Goal: Find specific page/section: Find specific page/section

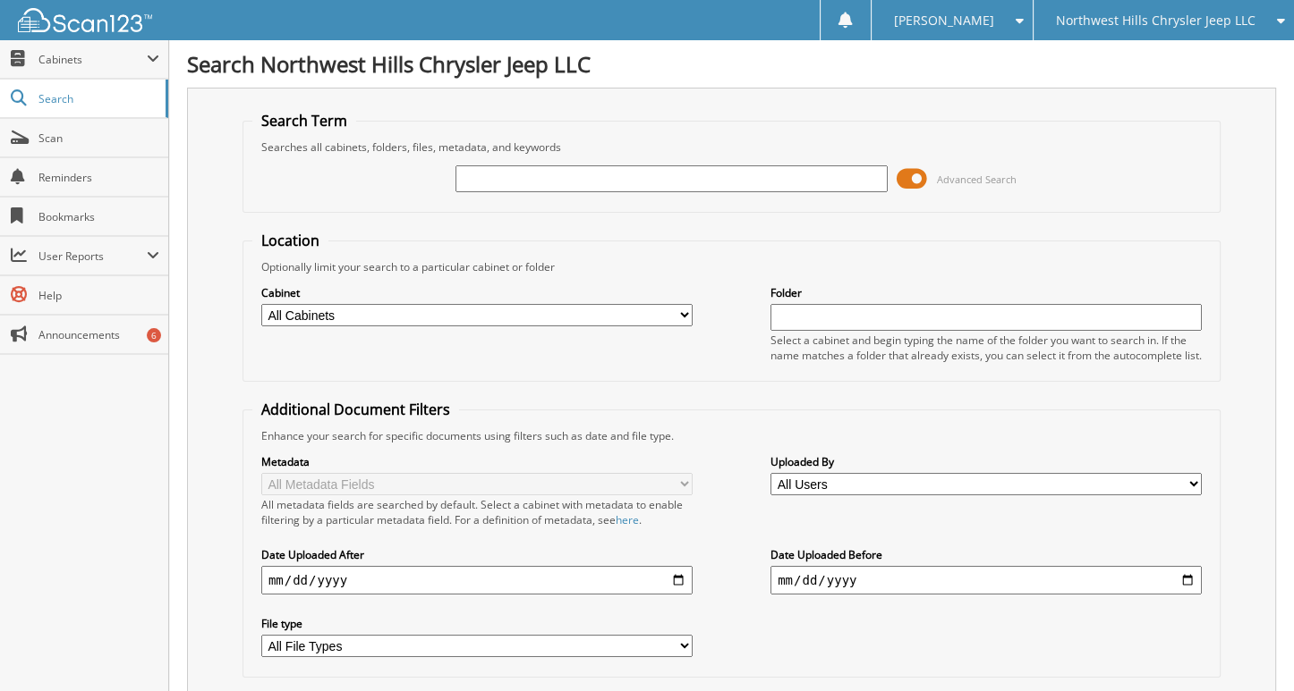
click at [1173, 23] on span "Northwest Hills Chrysler Jeep LLC" at bounding box center [1155, 20] width 199 height 11
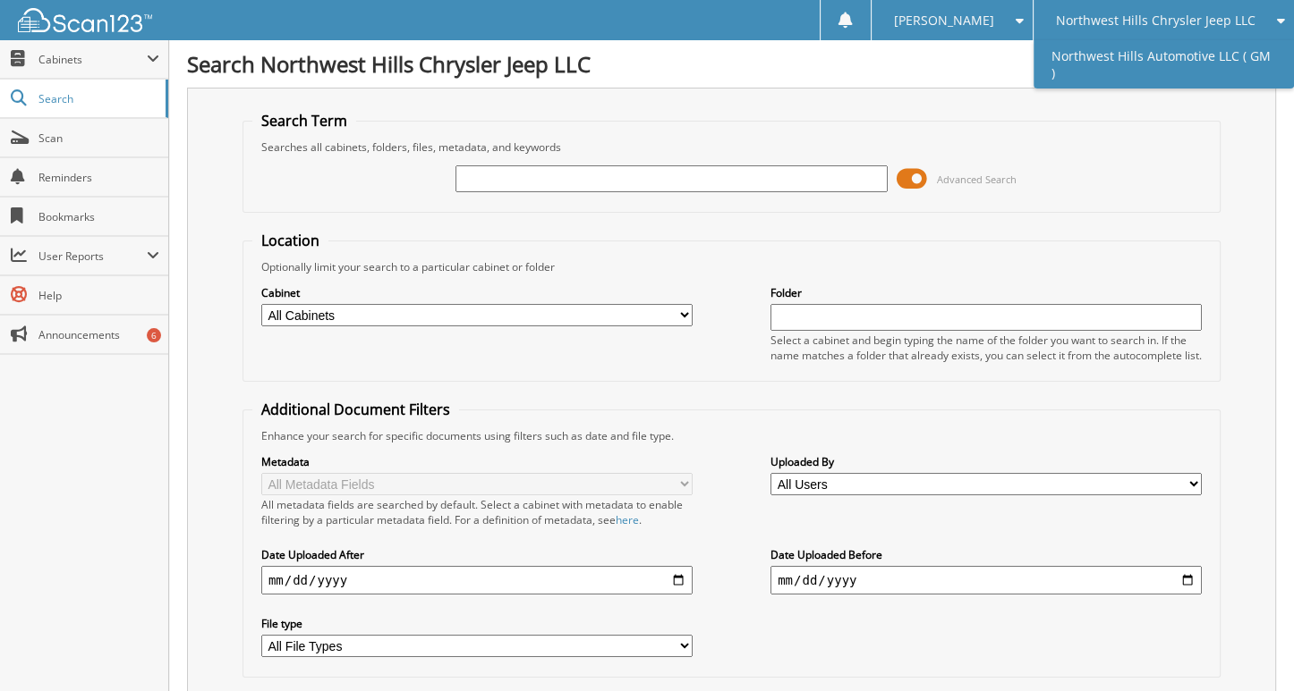
click at [1167, 50] on link "Northwest Hills Automotive LLC ( GM )" at bounding box center [1163, 64] width 260 height 48
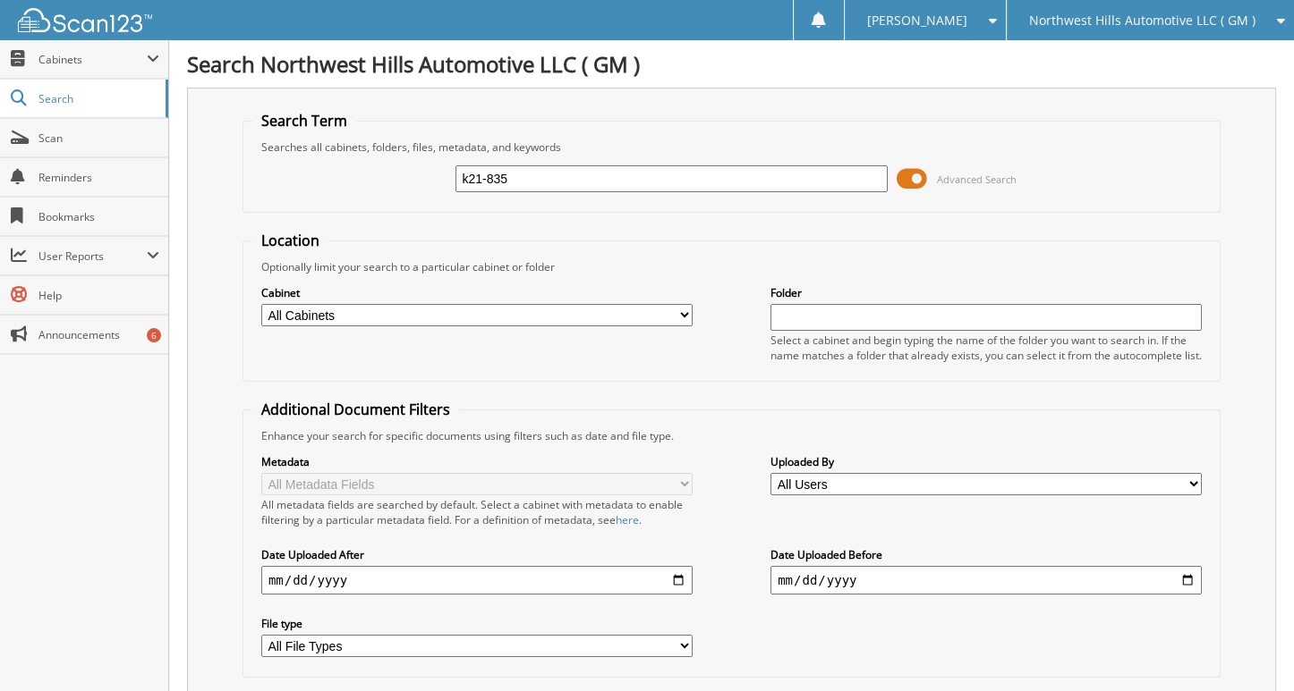
type input "k21-835"
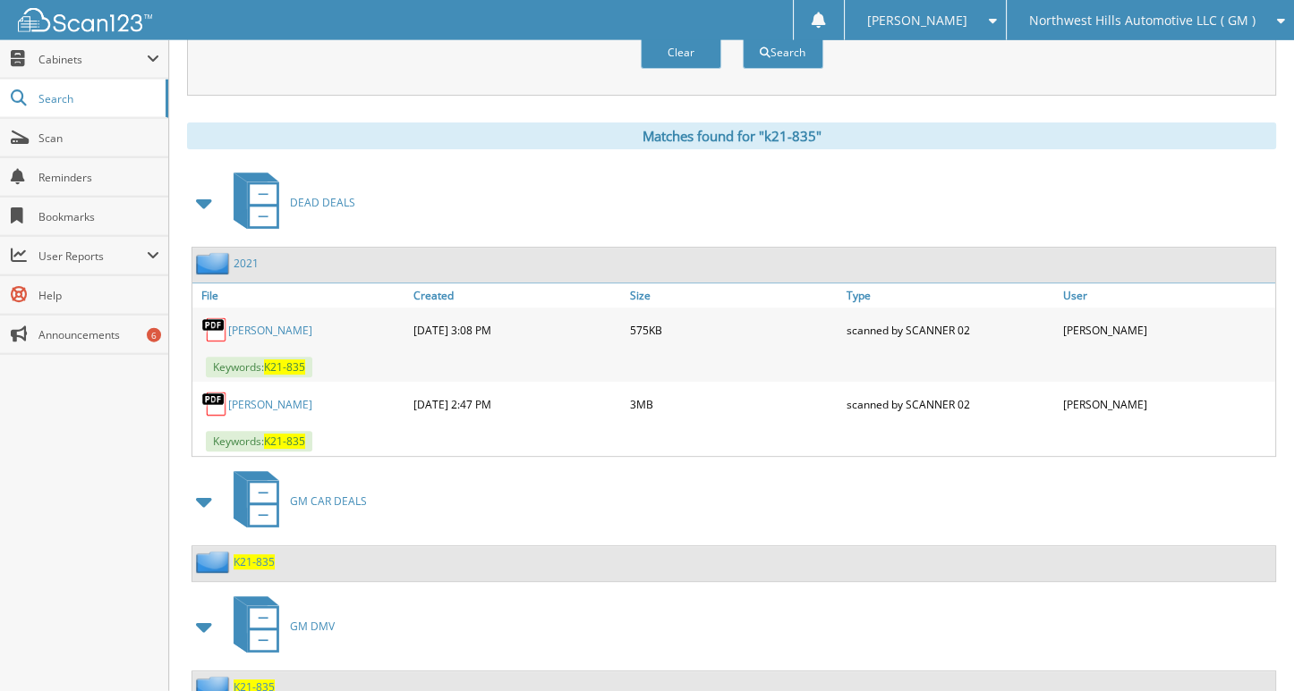
scroll to position [750, 0]
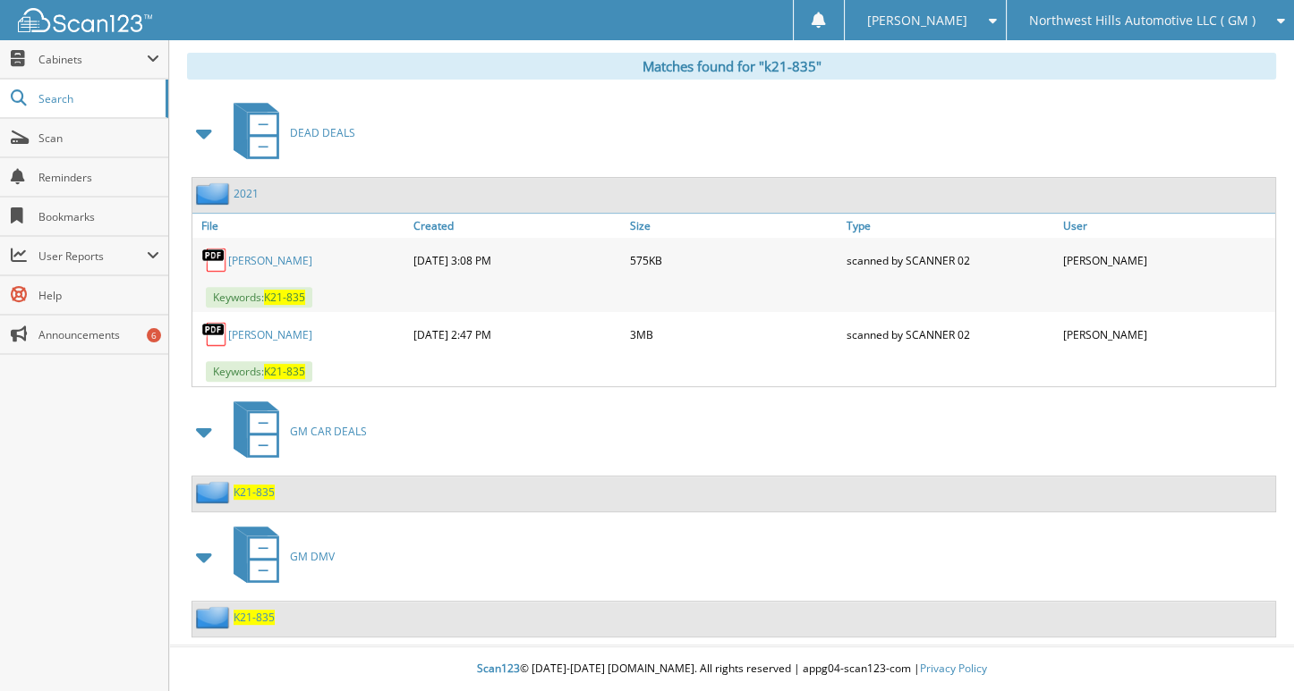
click at [262, 496] on span "K21-835" at bounding box center [253, 492] width 41 height 15
